Goal: Task Accomplishment & Management: Use online tool/utility

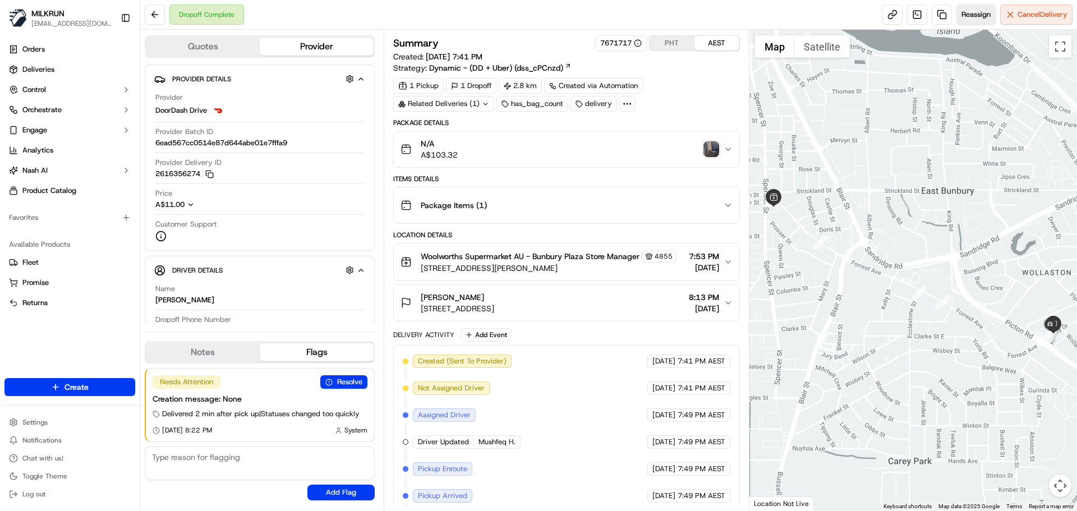
click at [971, 9] on button "Reassign" at bounding box center [975, 14] width 39 height 20
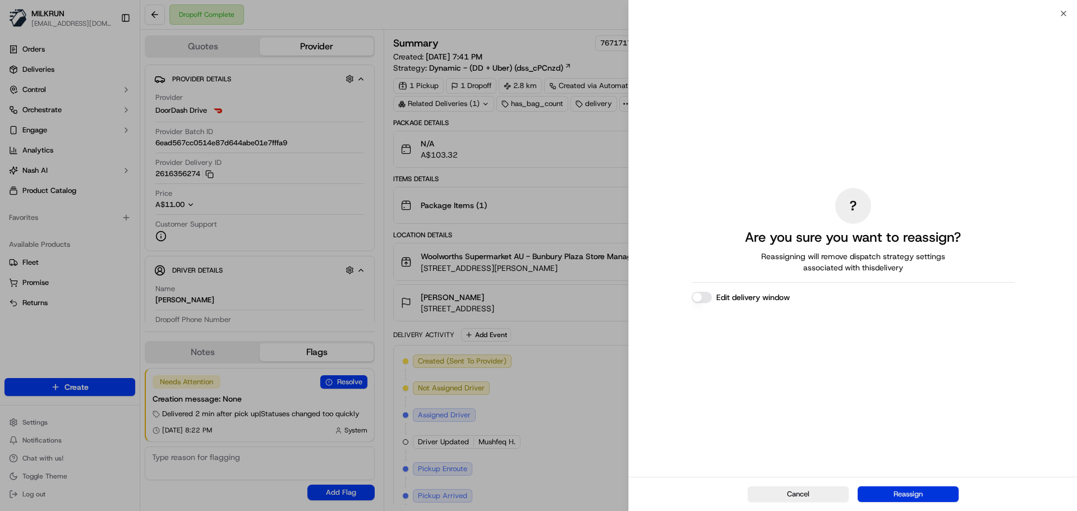
click at [920, 493] on button "Reassign" at bounding box center [908, 494] width 101 height 16
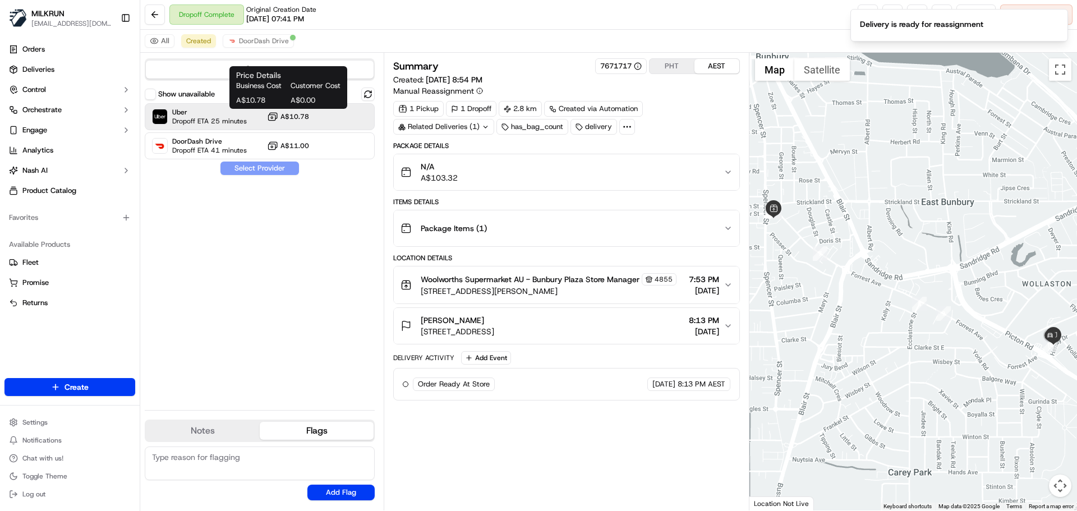
click at [290, 114] on span "A$10.78" at bounding box center [294, 116] width 29 height 9
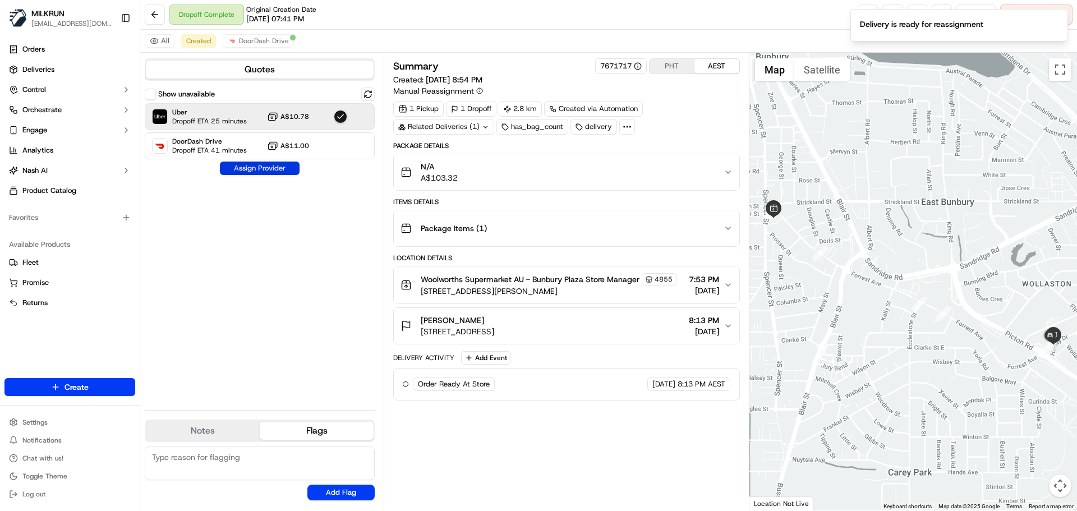
click at [248, 169] on button "Assign Provider" at bounding box center [260, 168] width 80 height 13
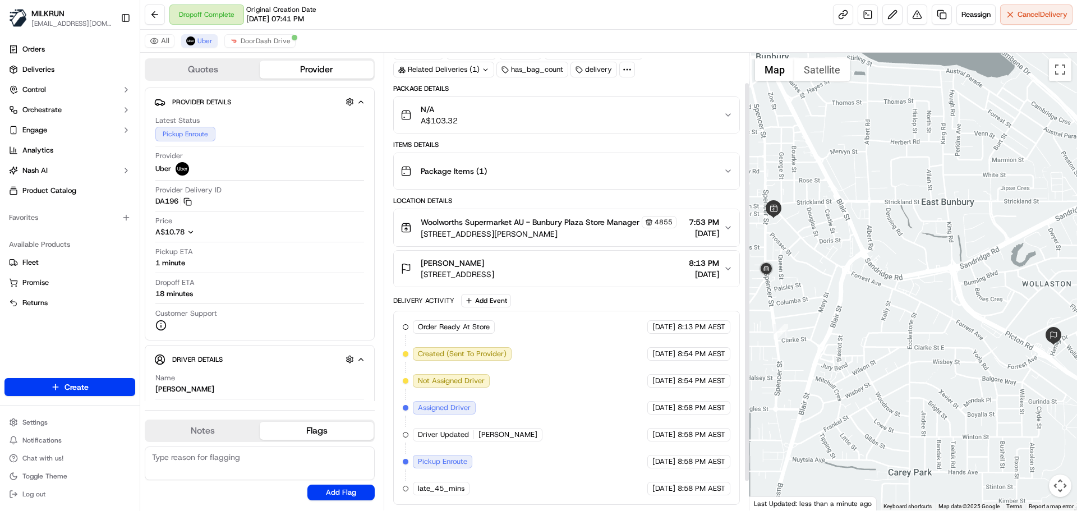
scroll to position [67, 0]
click at [1028, 12] on span "Cancel Delivery" at bounding box center [1042, 15] width 50 height 10
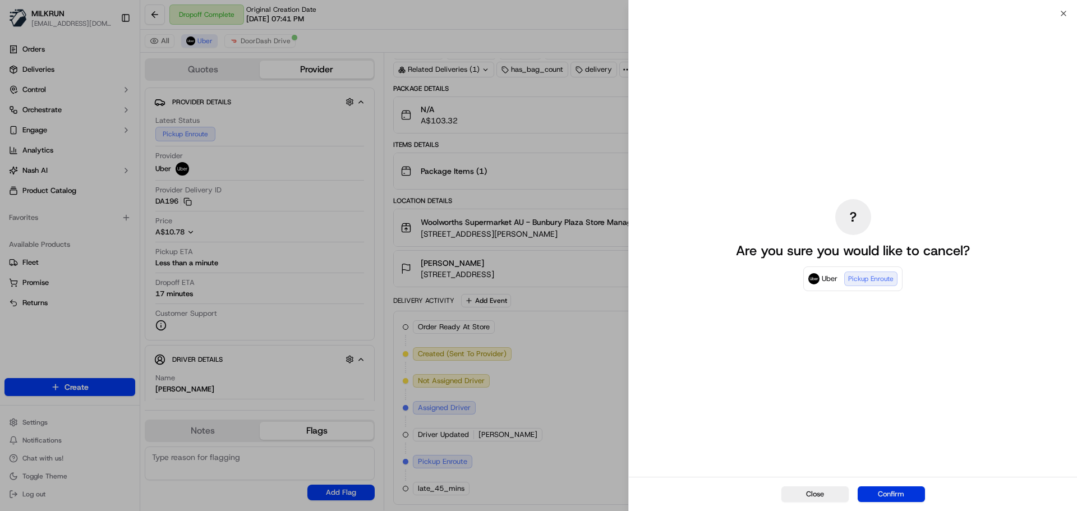
click at [866, 493] on button "Confirm" at bounding box center [891, 494] width 67 height 16
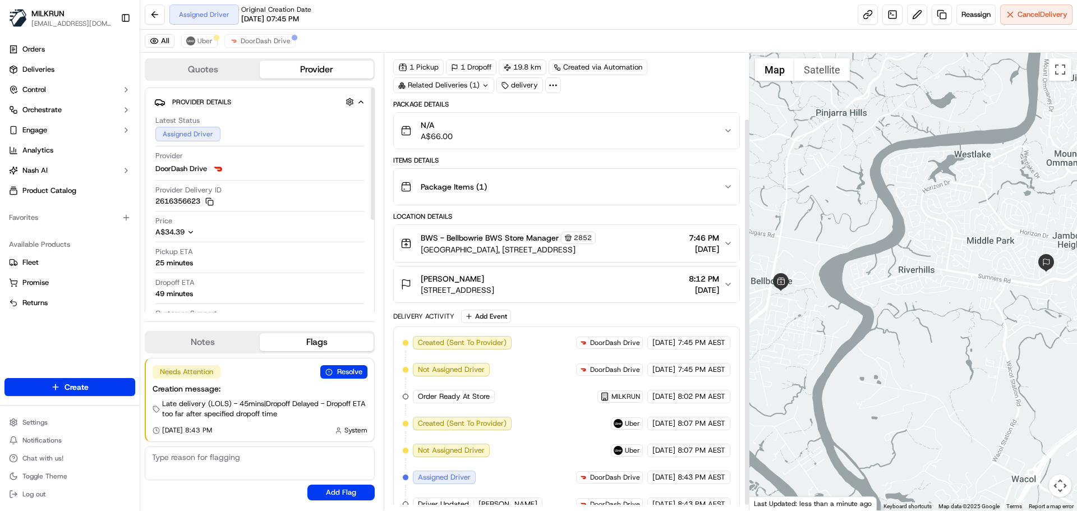
scroll to position [84, 0]
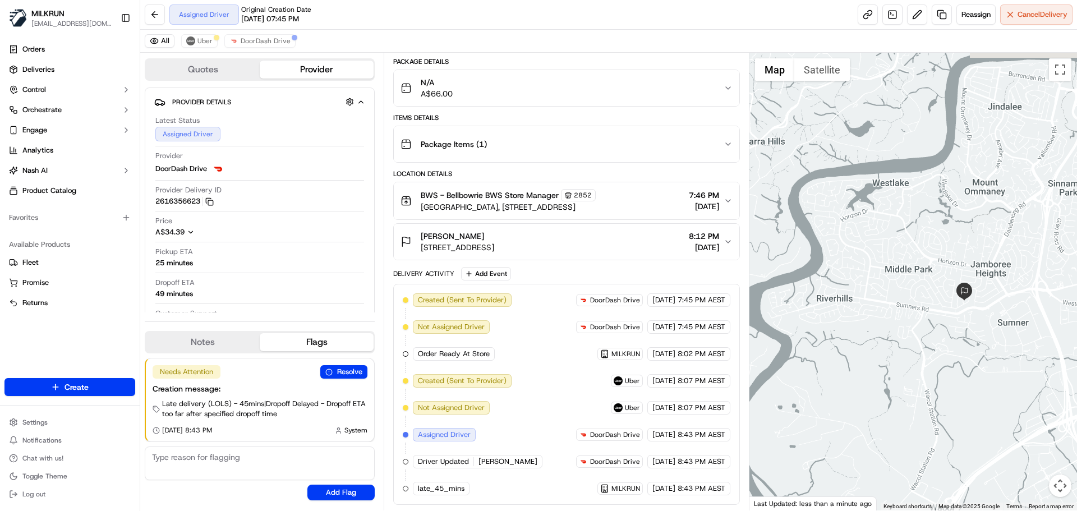
drag, startPoint x: 1053, startPoint y: 300, endPoint x: 969, endPoint y: 329, distance: 88.5
click at [969, 329] on div at bounding box center [913, 282] width 328 height 458
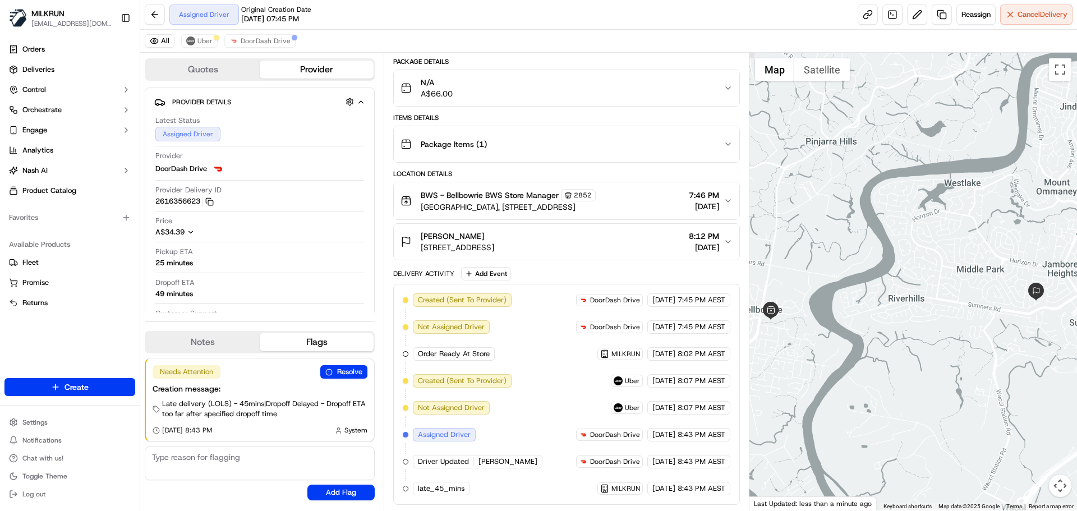
drag, startPoint x: 939, startPoint y: 316, endPoint x: 1012, endPoint y: 316, distance: 73.5
click at [1012, 316] on div at bounding box center [913, 282] width 328 height 458
click at [957, 13] on button "Reassign" at bounding box center [975, 14] width 39 height 20
click at [207, 40] on span "Uber" at bounding box center [204, 40] width 15 height 9
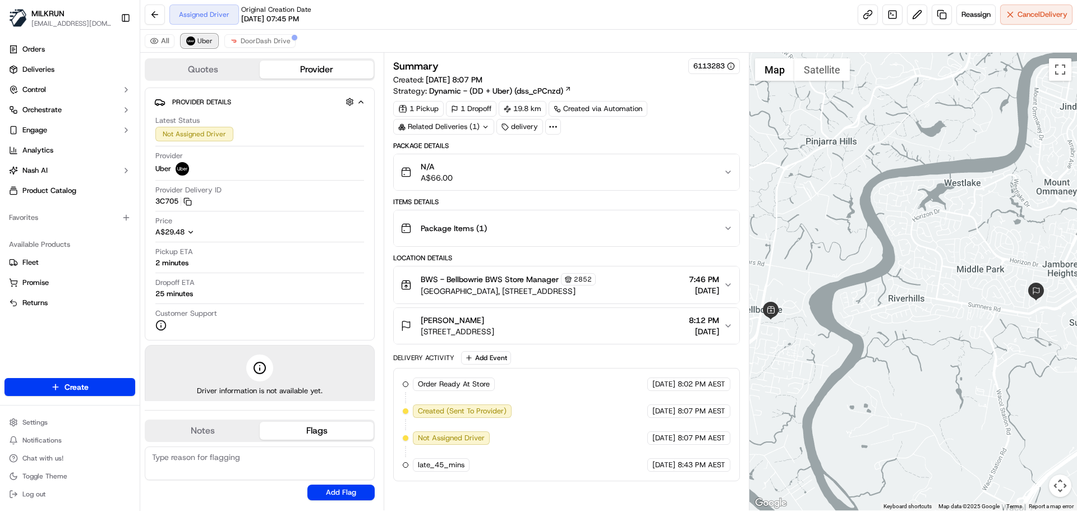
scroll to position [0, 0]
click at [914, 12] on button at bounding box center [917, 14] width 20 height 20
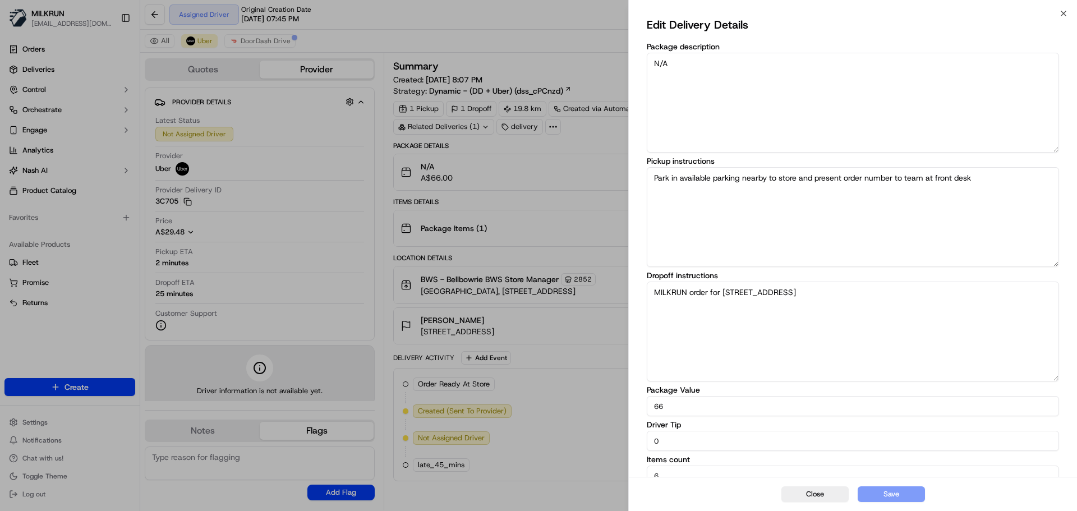
drag, startPoint x: 671, startPoint y: 436, endPoint x: 578, endPoint y: 444, distance: 93.4
click at [578, 444] on body "MILKRUN acowin@woolworths.com.au Toggle Sidebar Orders Deliveries Control Orche…" at bounding box center [538, 255] width 1077 height 511
type input "8"
click at [910, 495] on button "Save" at bounding box center [891, 494] width 67 height 16
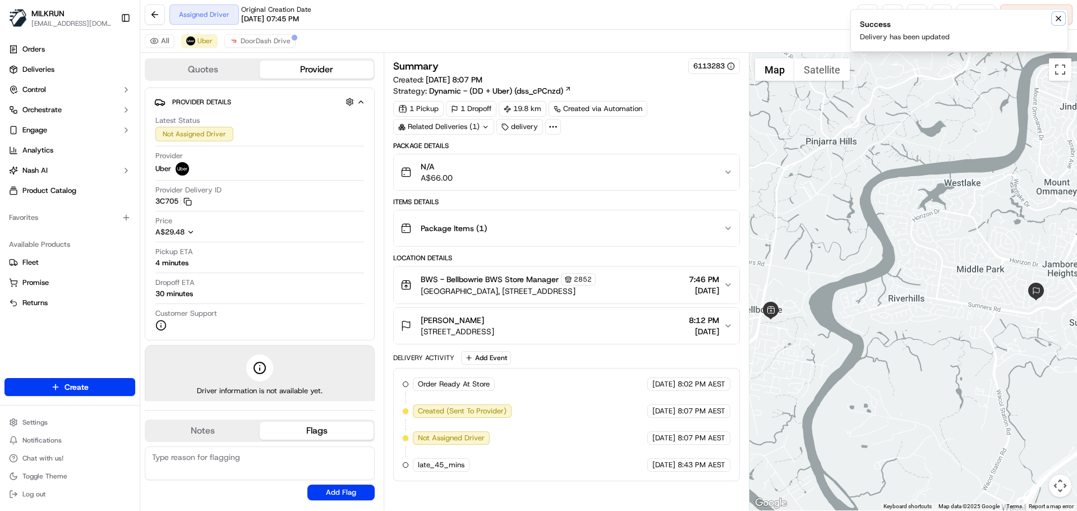
click at [1058, 17] on icon "Notifications (F8)" at bounding box center [1058, 18] width 9 height 9
click at [255, 44] on span "DoorDash Drive" at bounding box center [266, 40] width 50 height 9
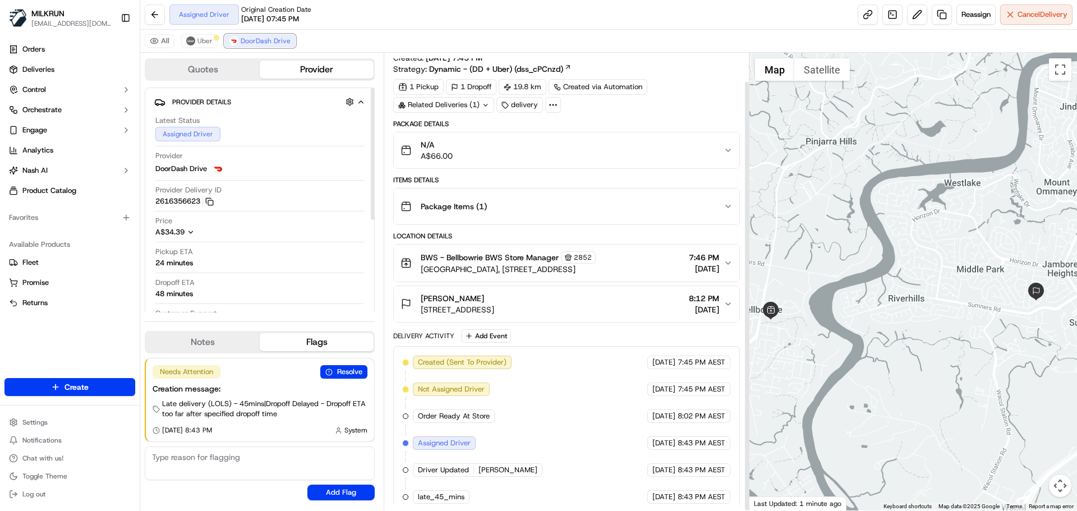
scroll to position [30, 0]
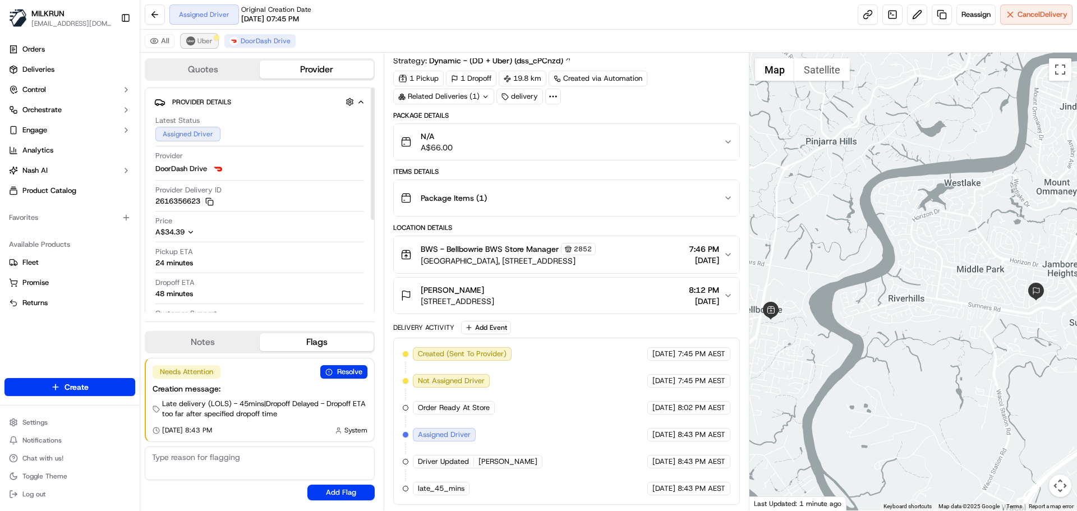
click at [208, 40] on span "Uber" at bounding box center [204, 40] width 15 height 9
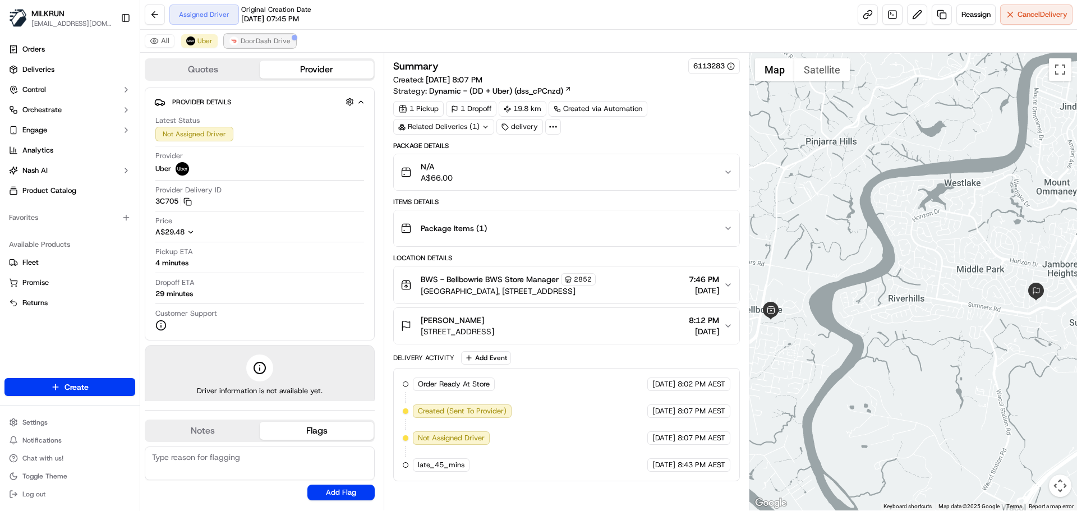
click at [247, 40] on span "DoorDash Drive" at bounding box center [266, 40] width 50 height 9
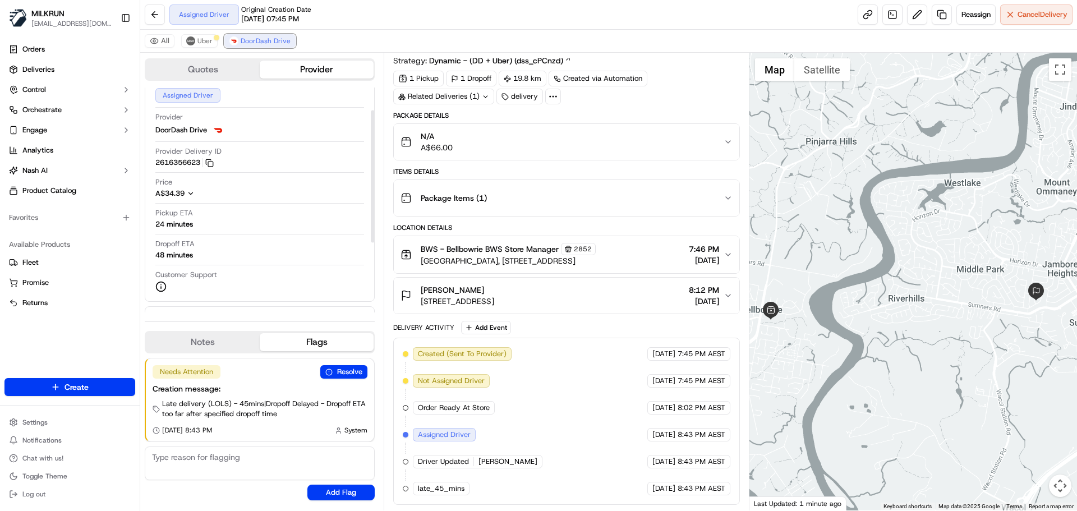
scroll to position [56, 0]
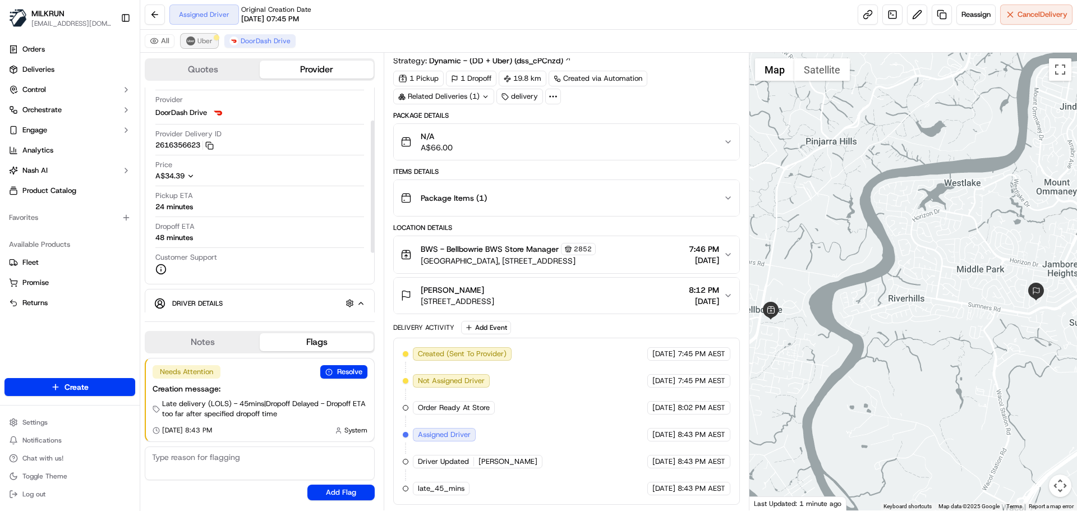
click at [201, 42] on span "Uber" at bounding box center [204, 40] width 15 height 9
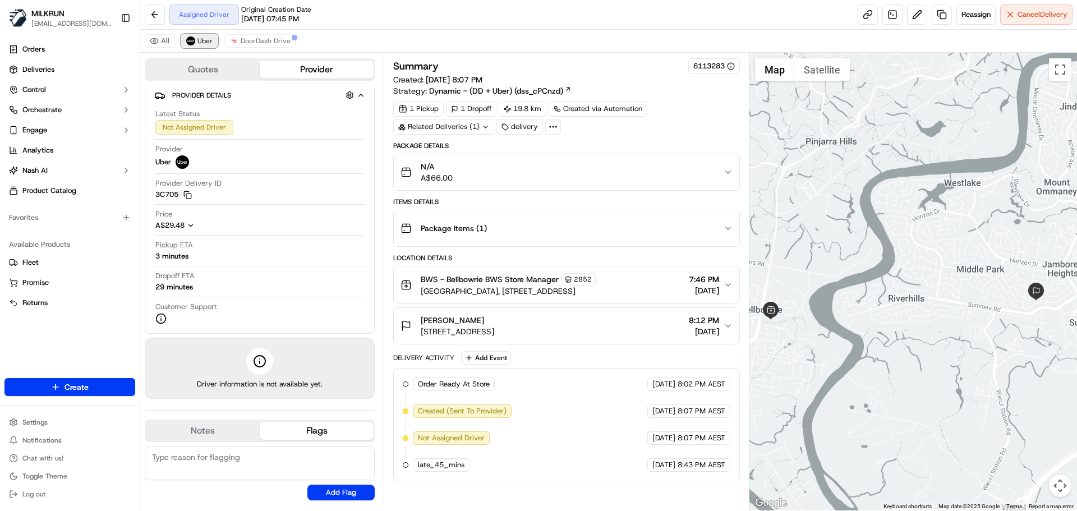
scroll to position [0, 0]
